Goal: Information Seeking & Learning: Learn about a topic

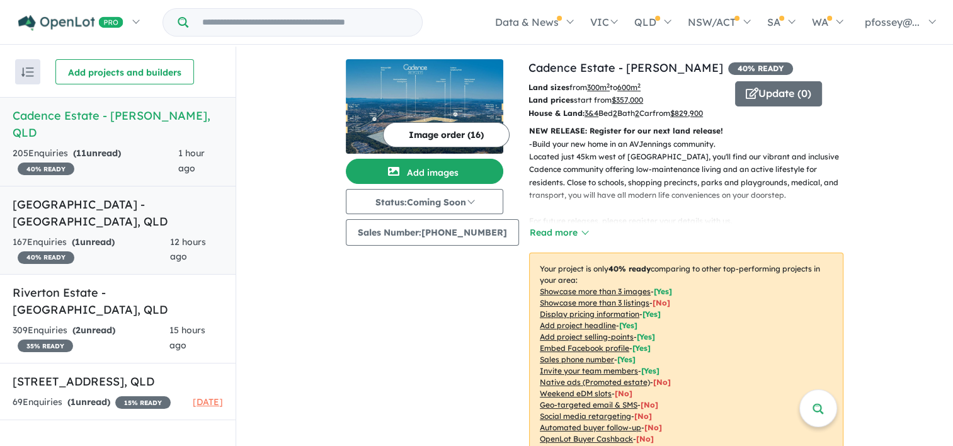
click at [138, 196] on h5 "[GEOGRAPHIC_DATA] - [GEOGRAPHIC_DATA] , [GEOGRAPHIC_DATA]" at bounding box center [118, 213] width 210 height 34
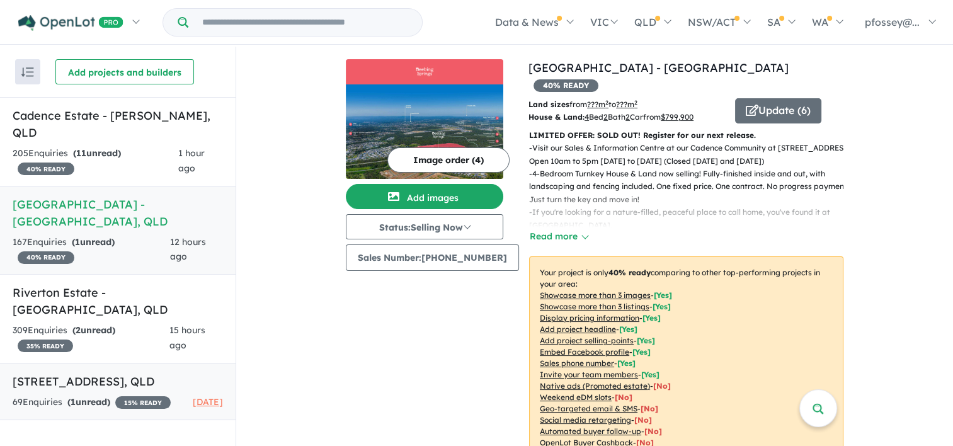
click at [86, 373] on h5 "[STREET_ADDRESS]" at bounding box center [118, 381] width 210 height 17
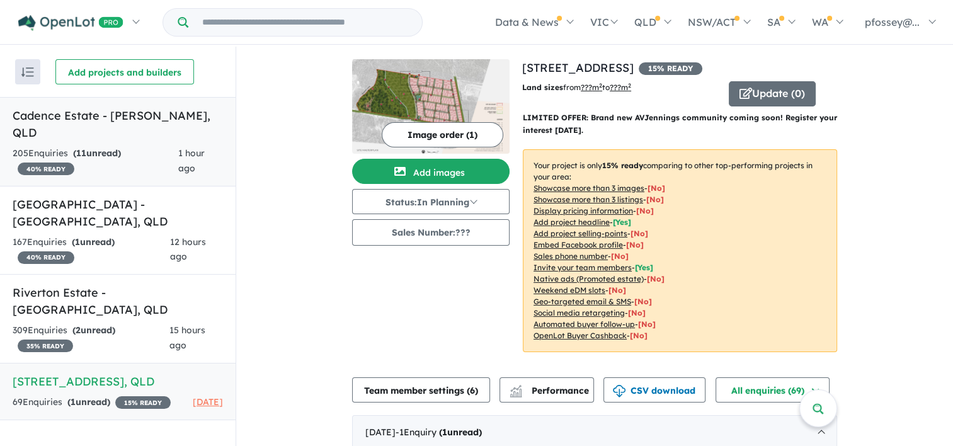
click at [64, 127] on link "Cadence Estate - [PERSON_NAME] , QLD 205 Enquir ies ( 11 unread) 40 % READY 1 h…" at bounding box center [118, 141] width 236 height 89
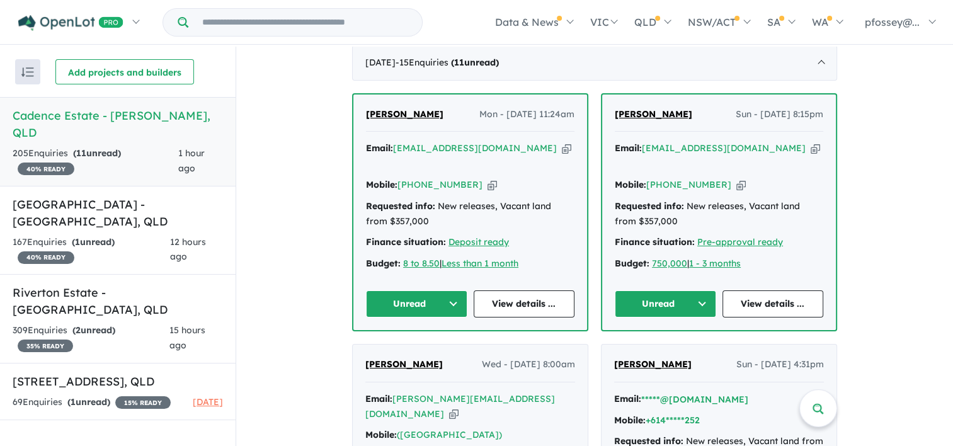
scroll to position [474, 0]
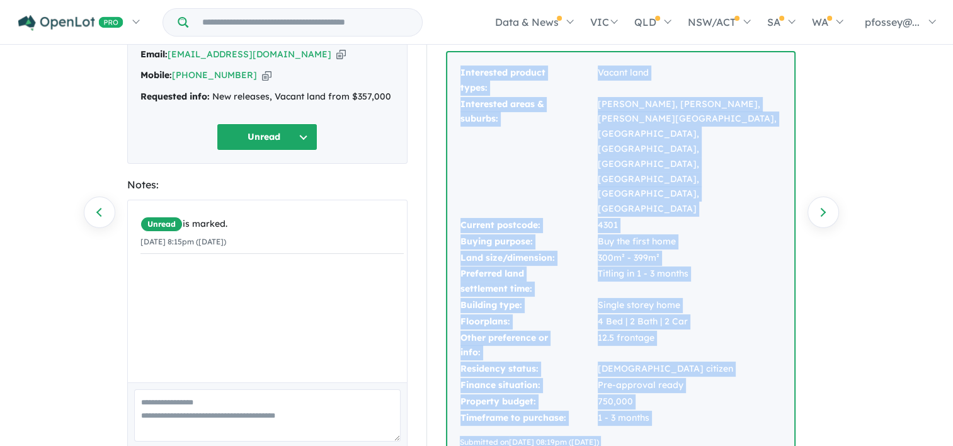
scroll to position [93, 0]
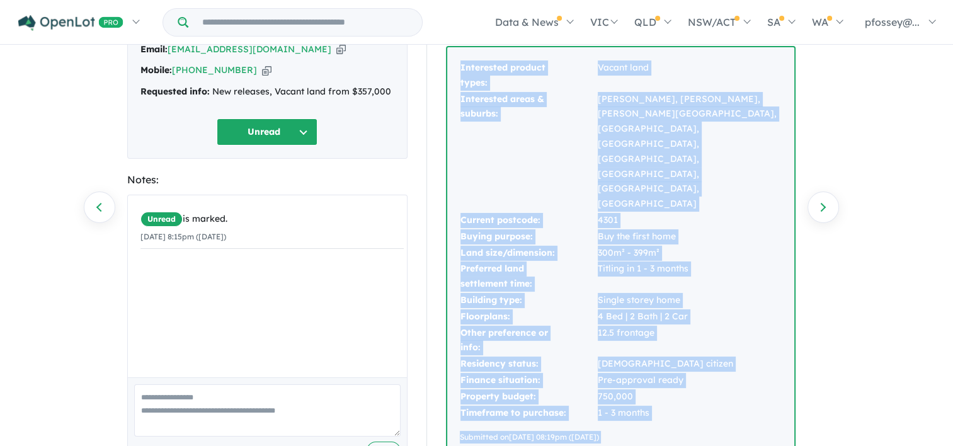
drag, startPoint x: 459, startPoint y: 160, endPoint x: 650, endPoint y: 363, distance: 278.9
click at [650, 363] on div "Interested product types: Vacant land Interested areas & suburbs: Yamanto, Ripl…" at bounding box center [620, 251] width 347 height 409
drag, startPoint x: 650, startPoint y: 363, endPoint x: 642, endPoint y: 360, distance: 8.8
click at [642, 431] on div "Submitted on 28/09/2025 08:19pm (Sunday)" at bounding box center [621, 437] width 322 height 13
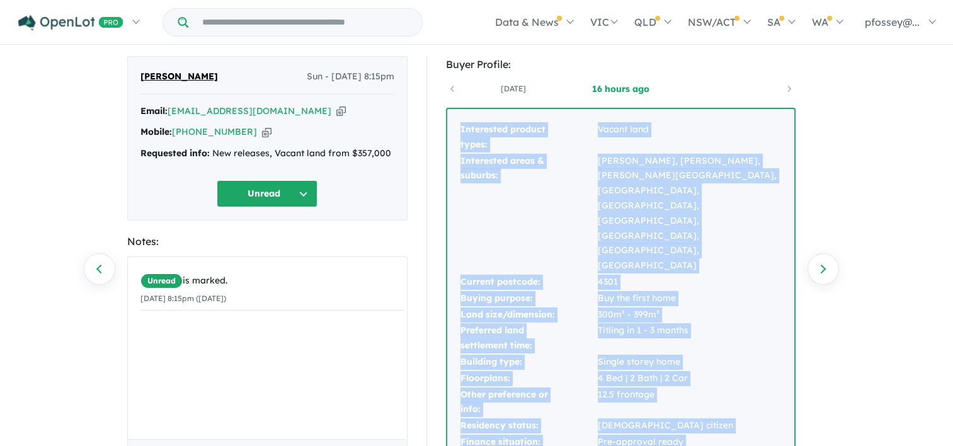
scroll to position [30, 0]
click at [448, 127] on div "Interested product types: Vacant land Interested areas & suburbs: Yamanto, Ripl…" at bounding box center [620, 314] width 347 height 409
drag, startPoint x: 460, startPoint y: 127, endPoint x: 677, endPoint y: 392, distance: 342.9
click at [677, 392] on tbody "Interested product types: Vacant land Interested areas & suburbs: Yamanto, Ripl…" at bounding box center [621, 303] width 322 height 361
copy tbody "Interested product types: Vacant land Interested areas & suburbs: Yamanto, Ripl…"
